Goal: Task Accomplishment & Management: Use online tool/utility

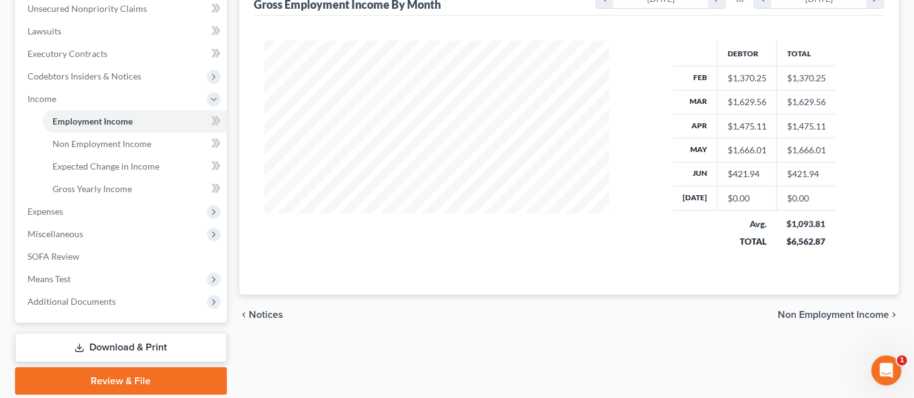
scroll to position [250, 0]
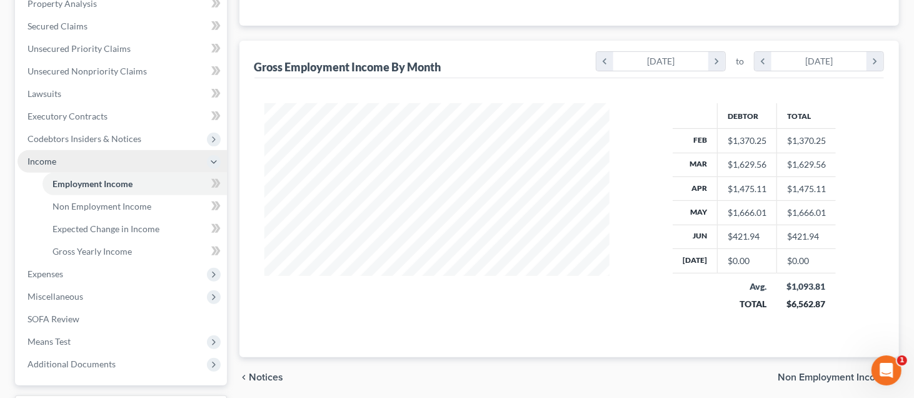
click at [133, 161] on span "Income" at bounding box center [122, 161] width 209 height 23
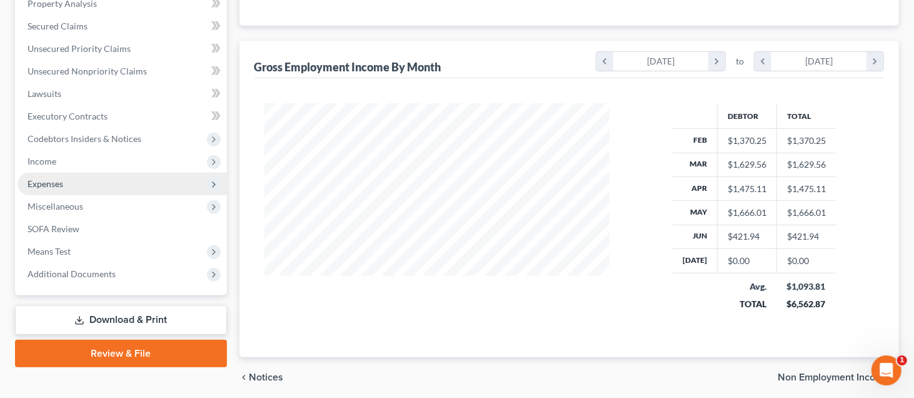
click at [135, 183] on span "Expenses" at bounding box center [122, 184] width 209 height 23
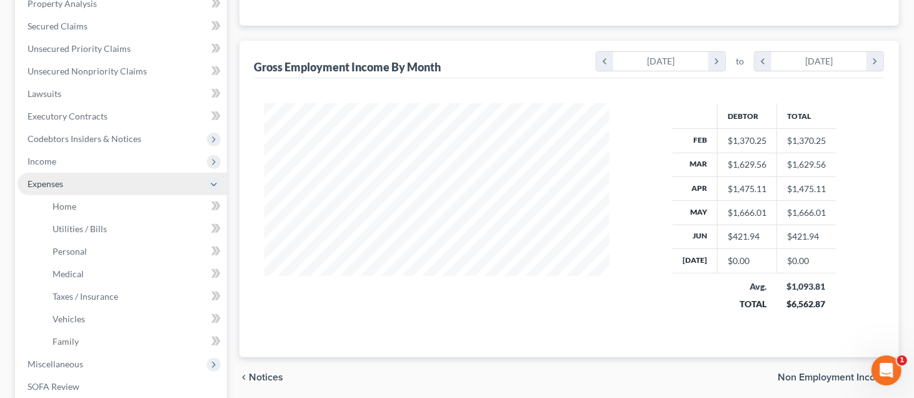
click at [135, 183] on span "Expenses" at bounding box center [122, 184] width 209 height 23
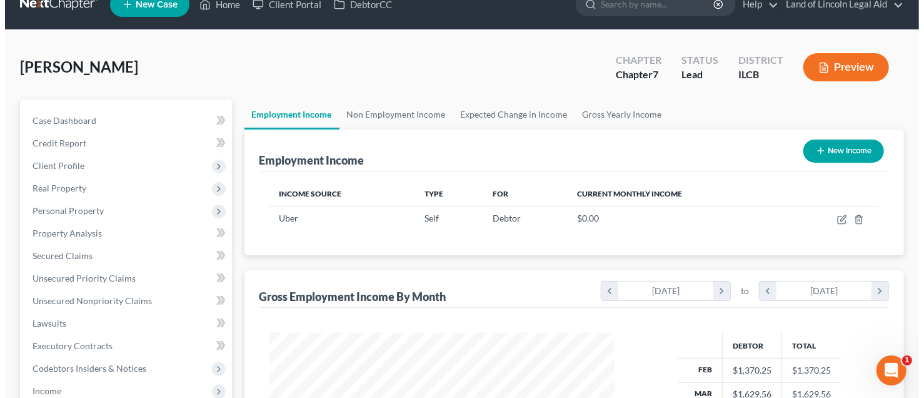
scroll to position [0, 0]
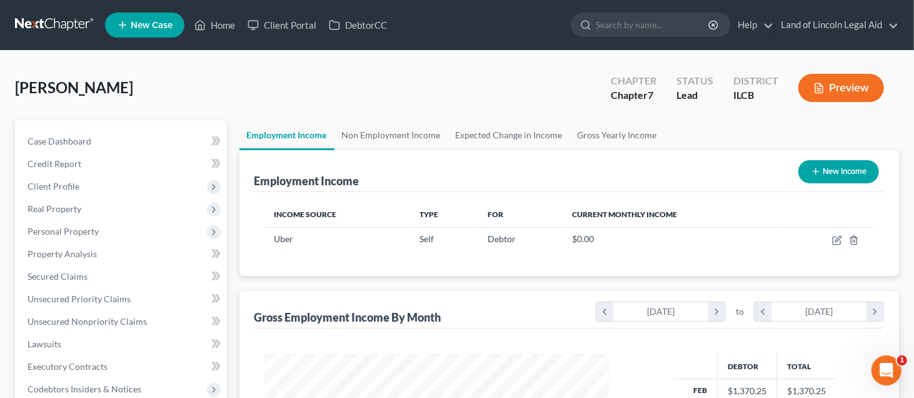
click at [843, 83] on button "Preview" at bounding box center [841, 88] width 86 height 28
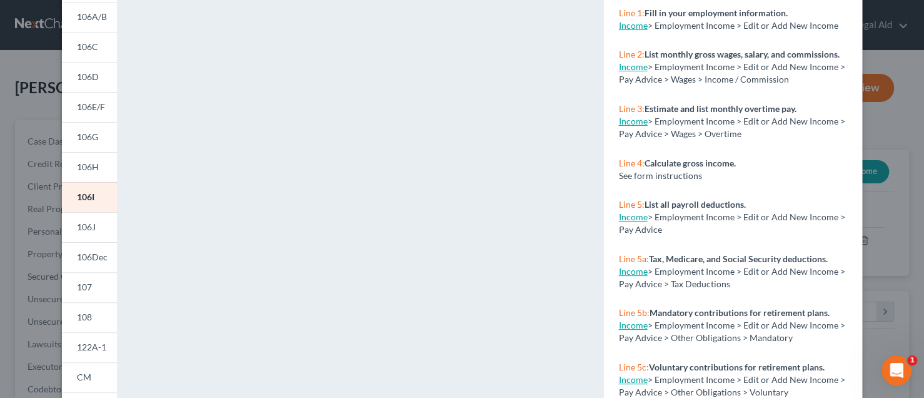
scroll to position [250, 0]
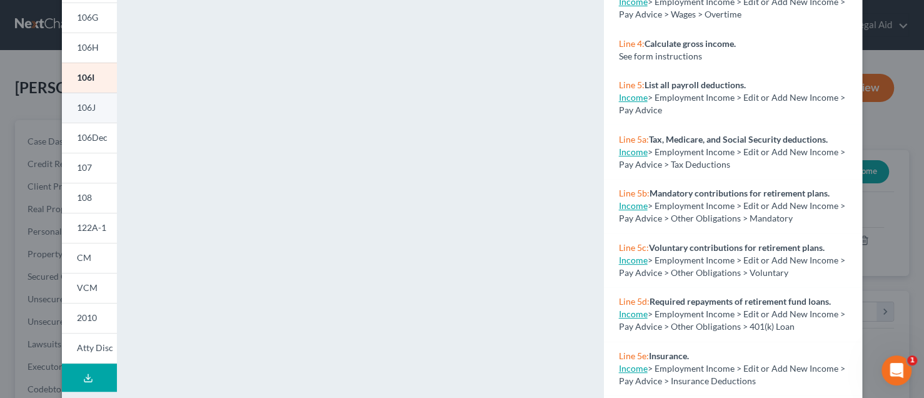
click at [89, 114] on link "106J" at bounding box center [89, 108] width 55 height 30
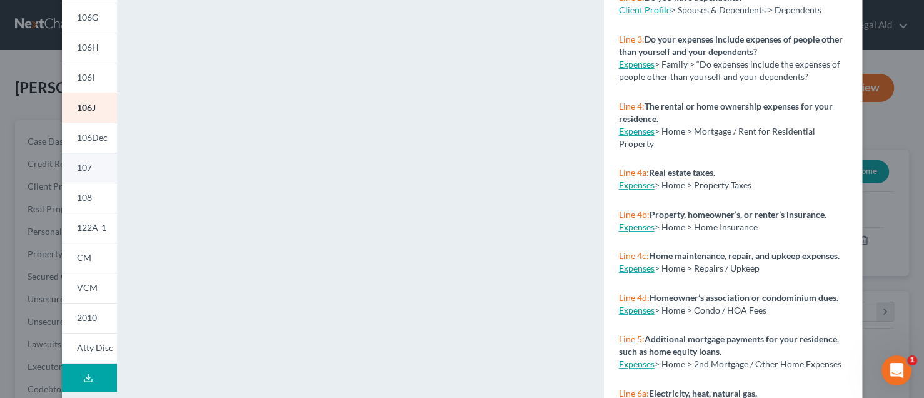
click at [83, 166] on span "107" at bounding box center [84, 167] width 15 height 11
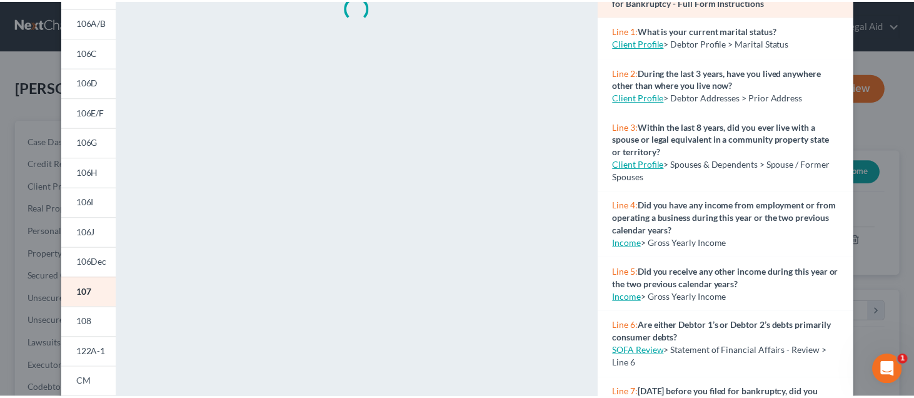
scroll to position [0, 0]
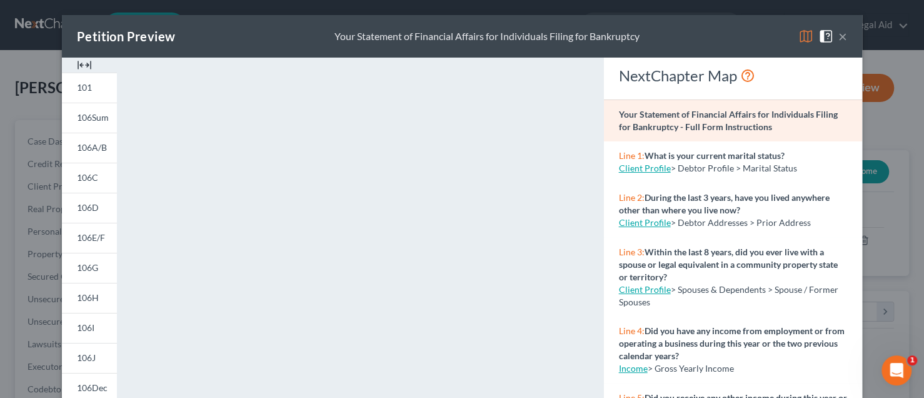
click at [840, 36] on button "×" at bounding box center [842, 36] width 9 height 15
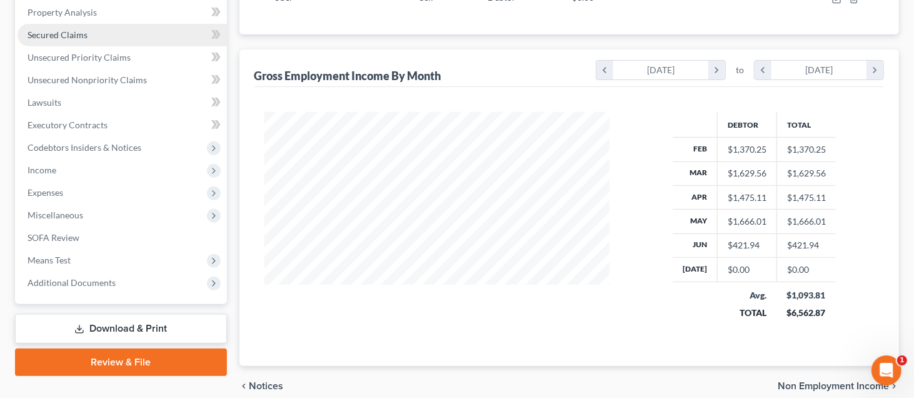
scroll to position [250, 0]
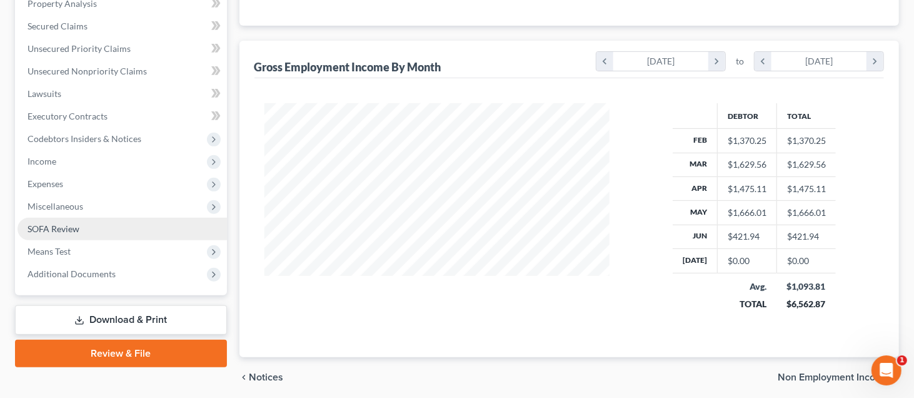
click at [80, 223] on link "SOFA Review" at bounding box center [122, 229] width 209 height 23
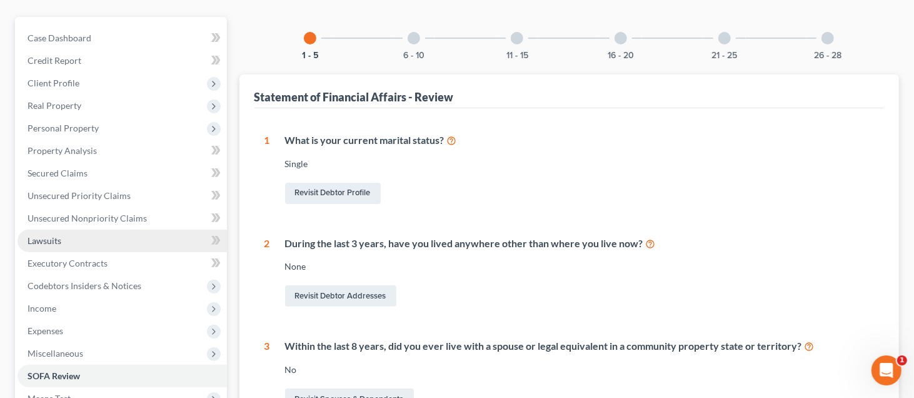
scroll to position [125, 0]
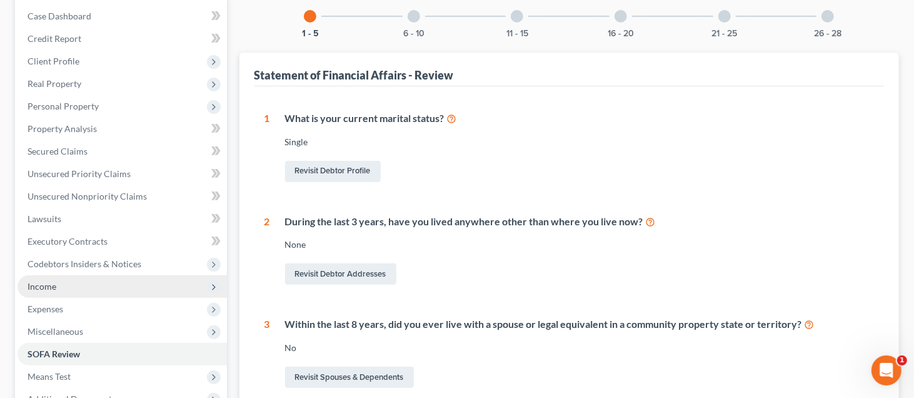
click at [202, 279] on span "Income" at bounding box center [122, 286] width 209 height 23
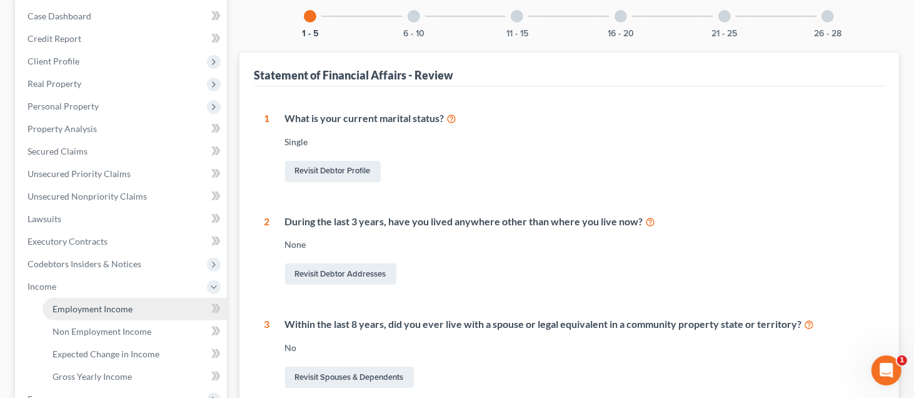
click at [175, 306] on link "Employment Income" at bounding box center [135, 309] width 184 height 23
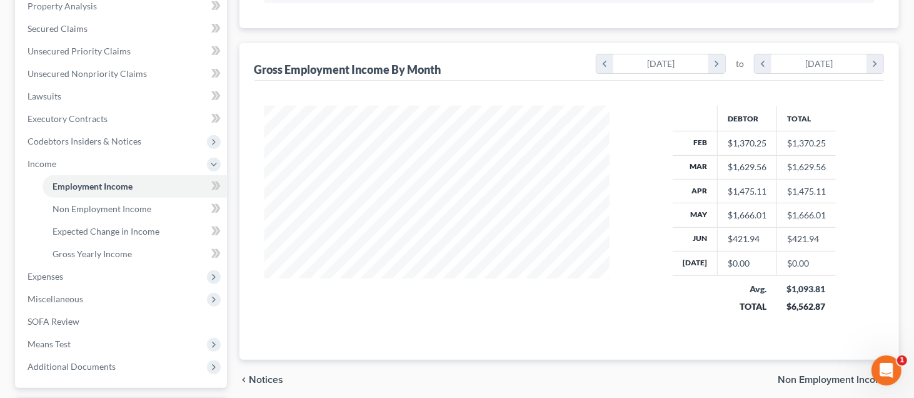
scroll to position [250, 0]
